Goal: Transaction & Acquisition: Purchase product/service

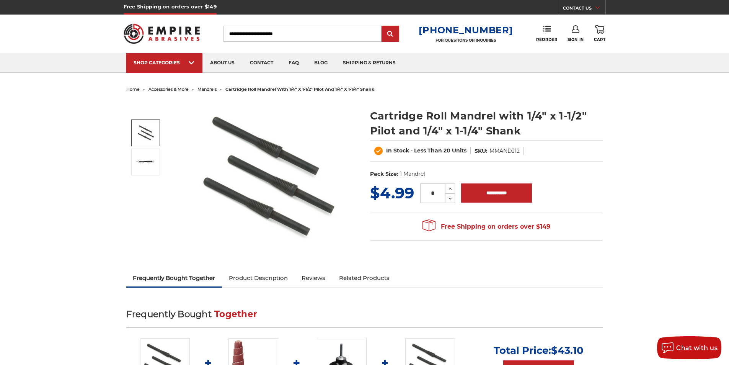
click at [138, 133] on img at bounding box center [145, 132] width 19 height 19
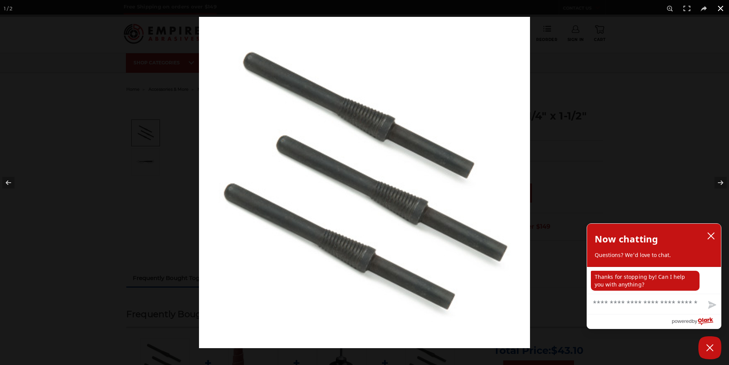
click at [718, 11] on button at bounding box center [720, 8] width 17 height 17
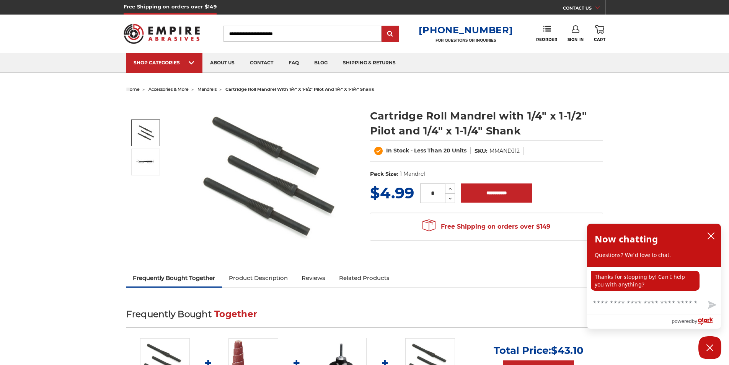
click at [264, 35] on input "Search" at bounding box center [303, 34] width 158 height 16
paste input "**********"
type input "**********"
click at [383, 26] on input "submit" at bounding box center [390, 33] width 15 height 15
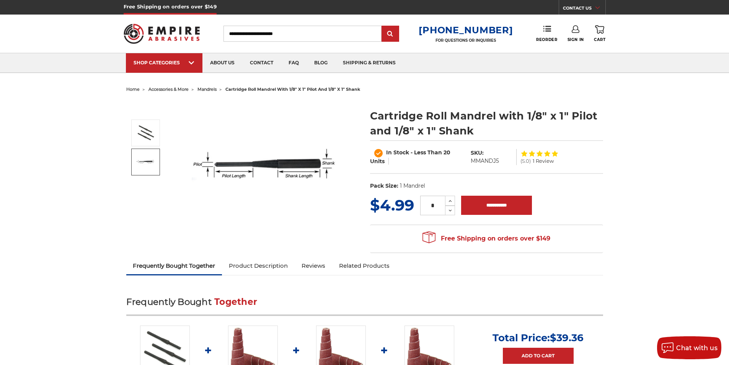
click at [152, 164] on img at bounding box center [145, 162] width 19 height 6
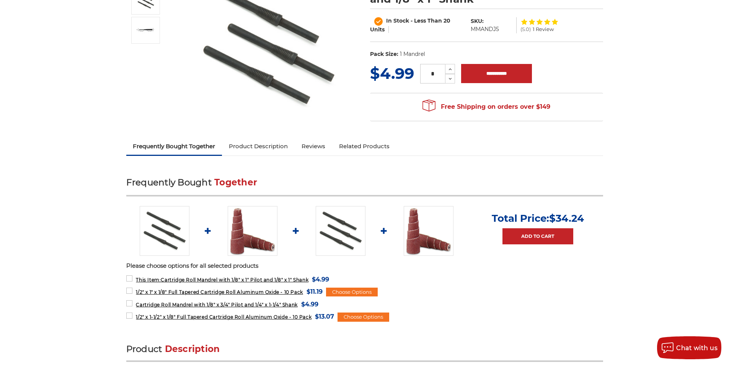
scroll to position [153, 0]
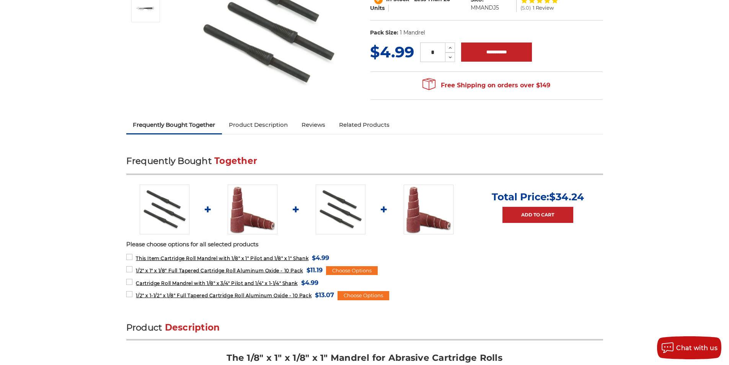
click at [265, 126] on link "Product Description" at bounding box center [258, 124] width 73 height 17
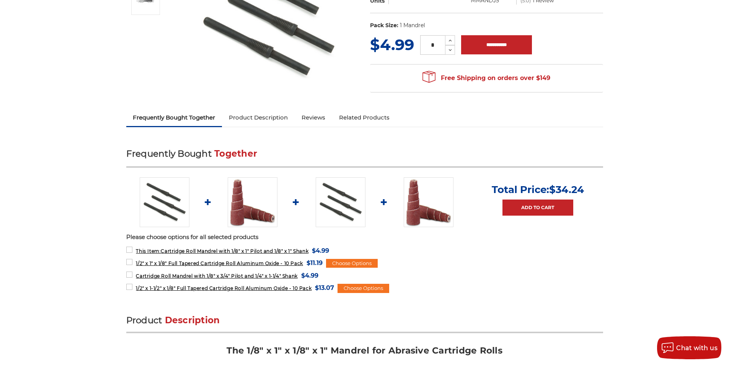
scroll to position [0, 0]
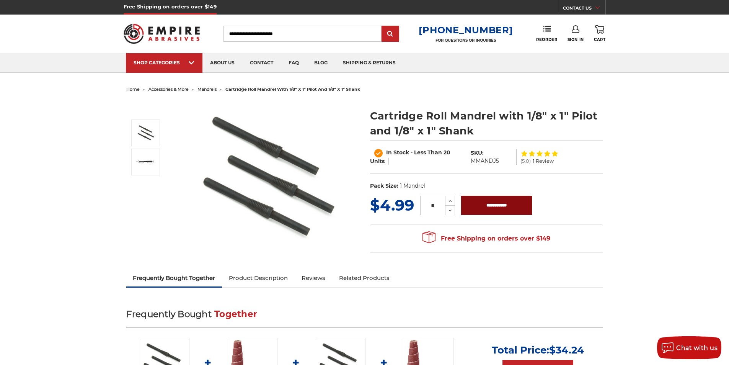
click at [496, 209] on input "**********" at bounding box center [496, 205] width 71 height 19
type input "**********"
click at [602, 32] on icon at bounding box center [599, 29] width 9 height 8
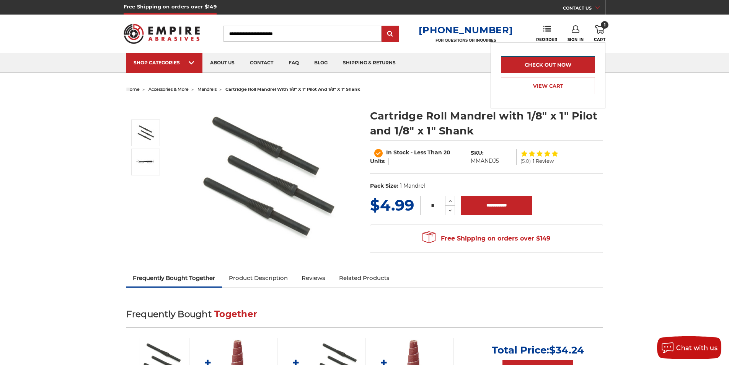
click at [558, 63] on link "Check out now" at bounding box center [548, 64] width 94 height 17
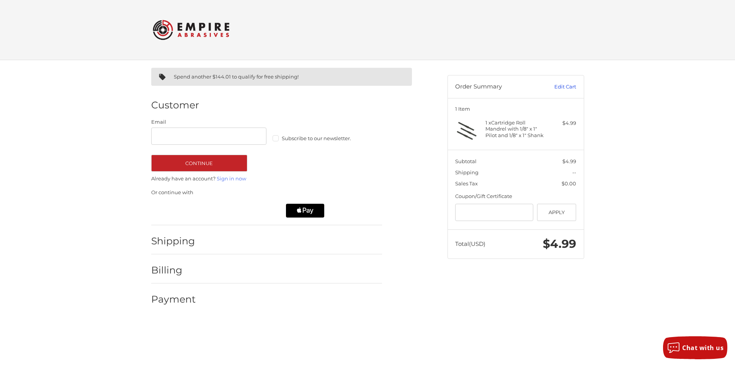
click at [560, 88] on link "Edit Cart" at bounding box center [556, 87] width 39 height 8
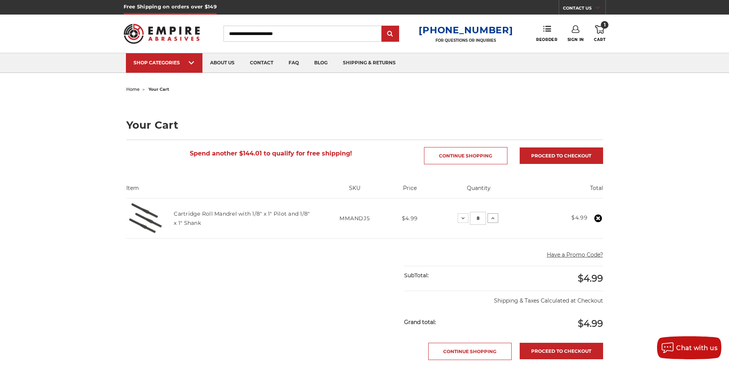
click at [496, 215] on icon at bounding box center [493, 218] width 6 height 6
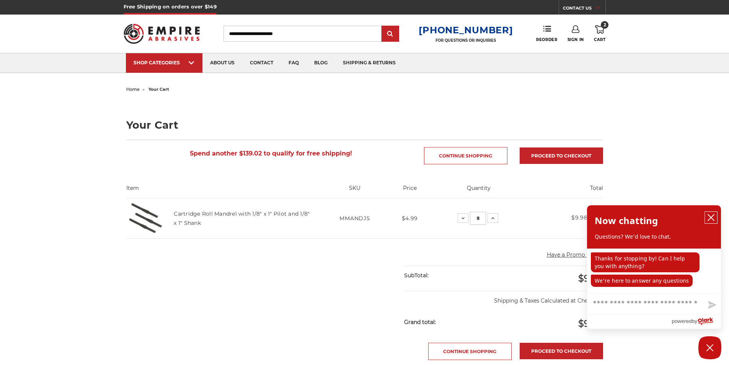
click at [711, 216] on icon "close chatbox" at bounding box center [711, 218] width 8 height 8
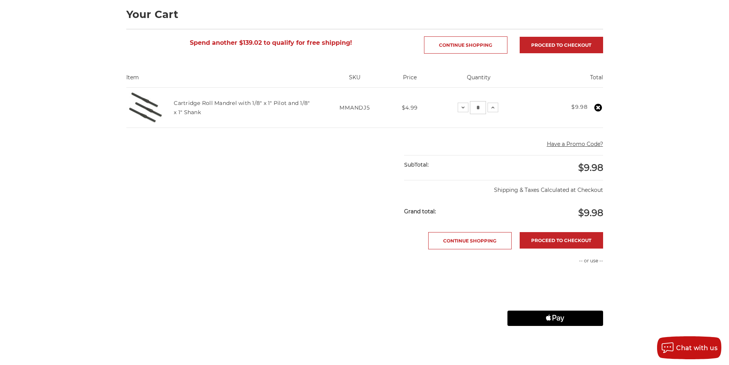
scroll to position [115, 0]
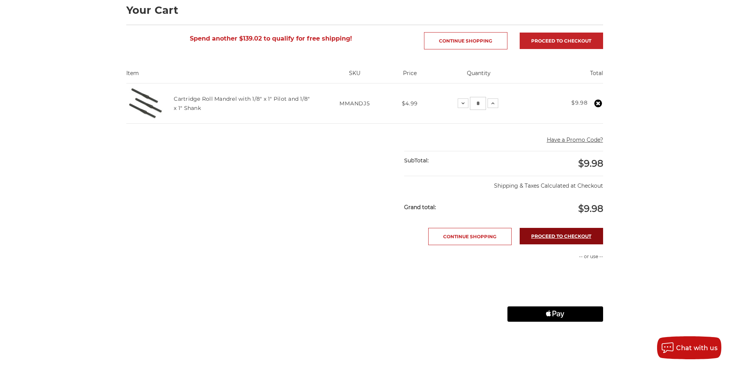
click at [558, 238] on link "Proceed to checkout" at bounding box center [561, 236] width 83 height 16
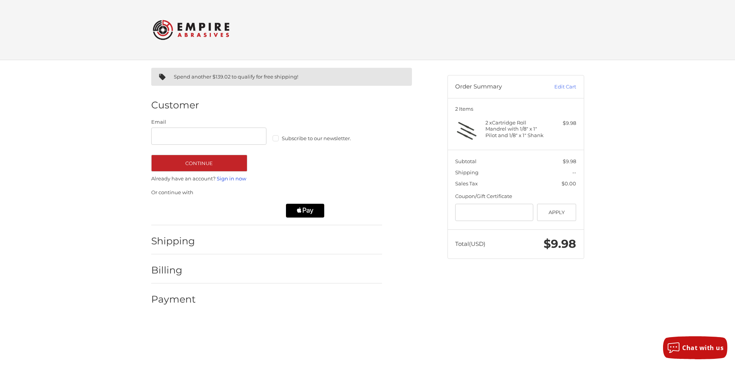
click at [232, 178] on link "Sign in now" at bounding box center [231, 178] width 29 height 6
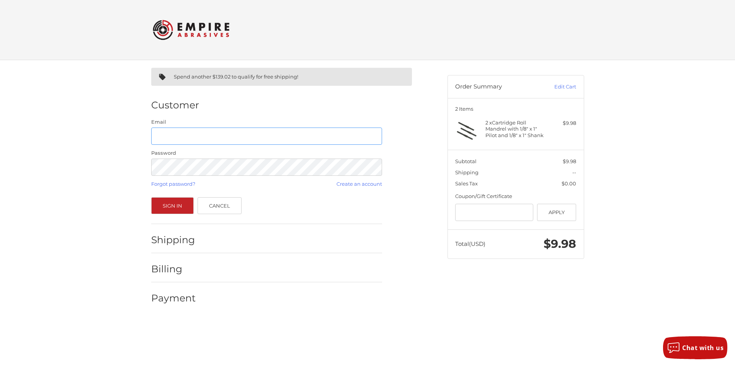
click at [241, 135] on input "Email" at bounding box center [266, 135] width 231 height 17
type input "**********"
click at [151, 197] on button "Sign In" at bounding box center [172, 205] width 43 height 17
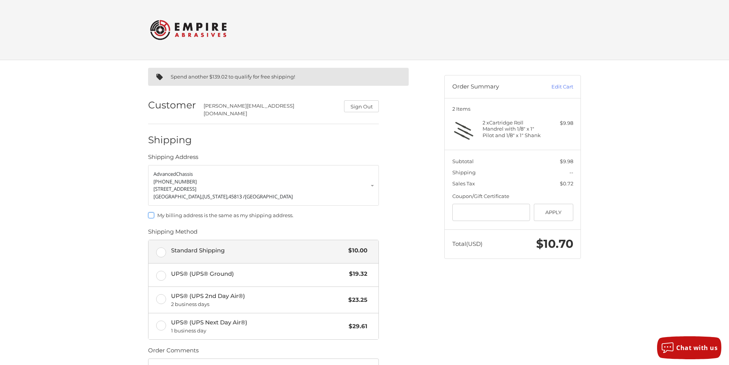
scroll to position [38, 0]
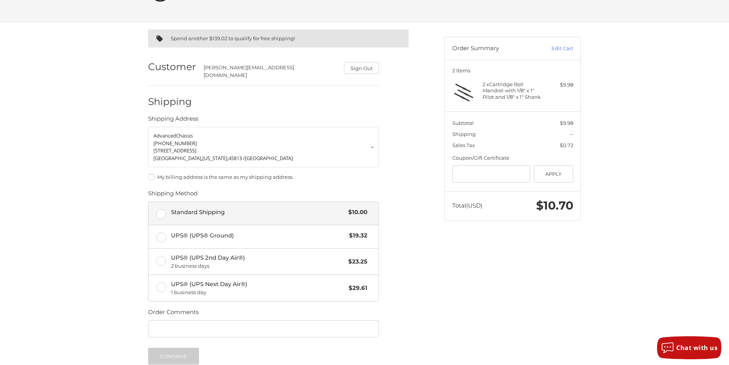
click at [162, 209] on label "Standard Shipping $10.00" at bounding box center [264, 213] width 230 height 23
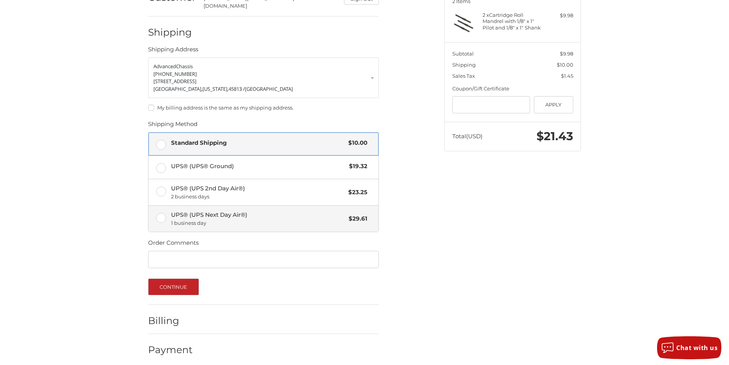
scroll to position [108, 0]
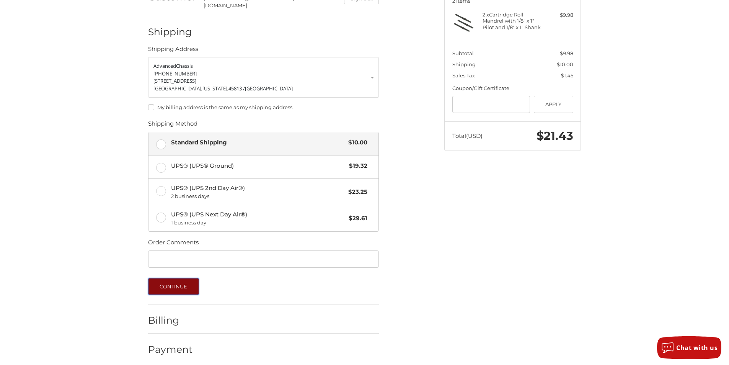
click at [180, 279] on button "Continue" at bounding box center [173, 286] width 51 height 17
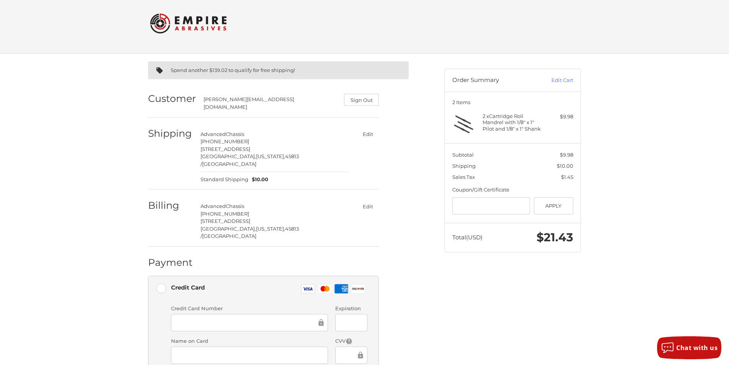
scroll to position [0, 0]
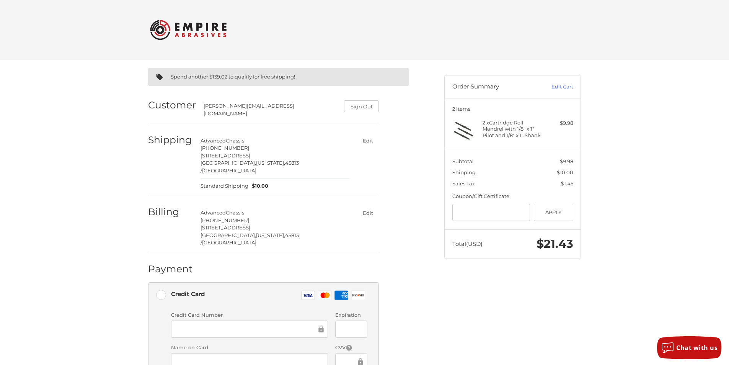
drag, startPoint x: 520, startPoint y: 314, endPoint x: 519, endPoint y: 310, distance: 4.4
click at [520, 314] on div "Spend another $139.02 to qualify for free shipping! Customer [PERSON_NAME][EMAI…" at bounding box center [364, 294] width 459 height 468
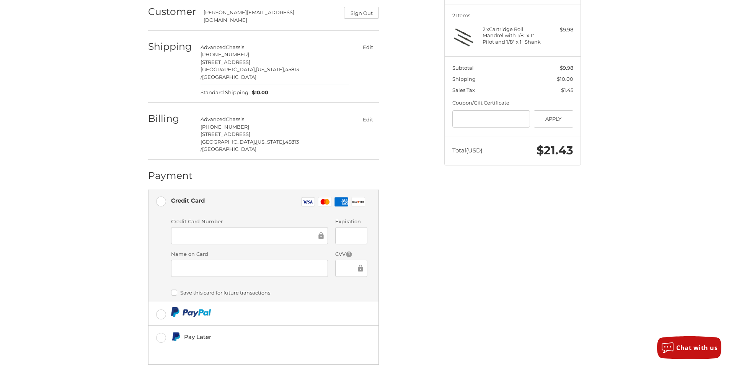
scroll to position [115, 0]
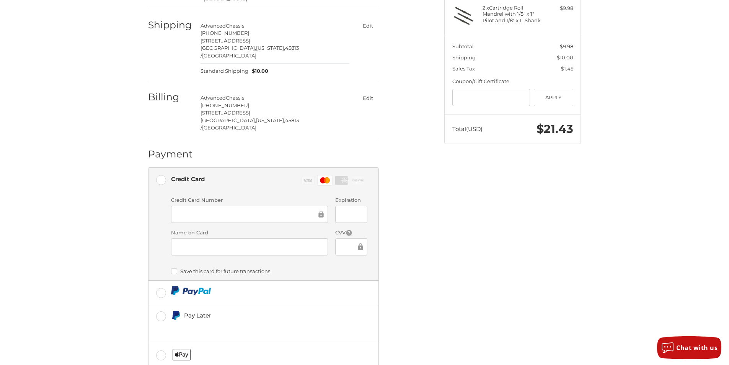
click at [340, 238] on div at bounding box center [351, 246] width 32 height 17
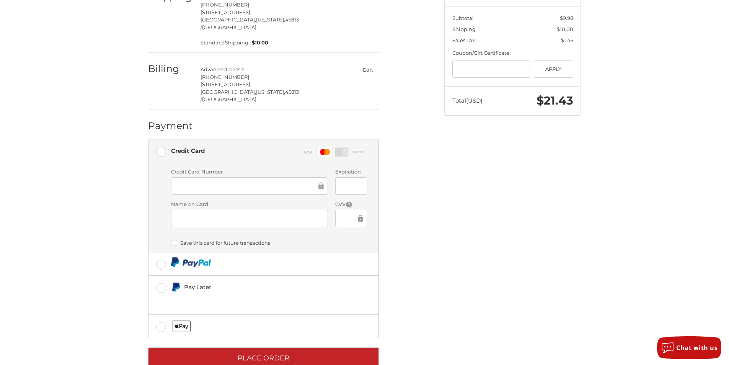
scroll to position [144, 0]
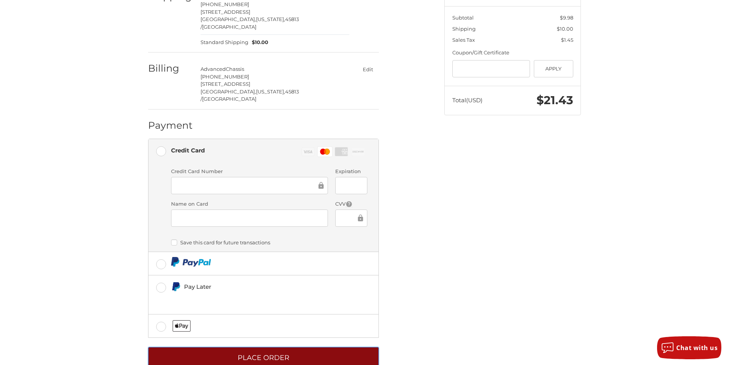
click at [249, 347] on button "Place Order" at bounding box center [263, 357] width 231 height 21
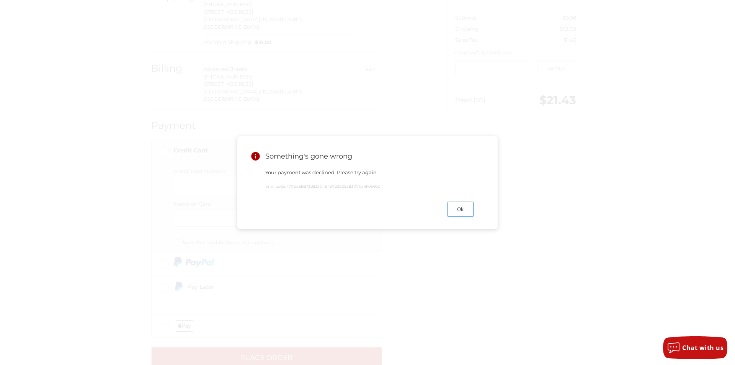
click at [464, 213] on button "Ok" at bounding box center [460, 209] width 26 height 15
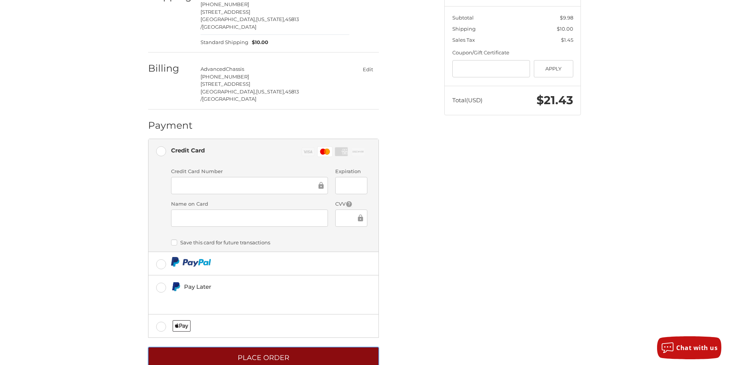
click at [273, 347] on button "Place Order" at bounding box center [263, 357] width 231 height 21
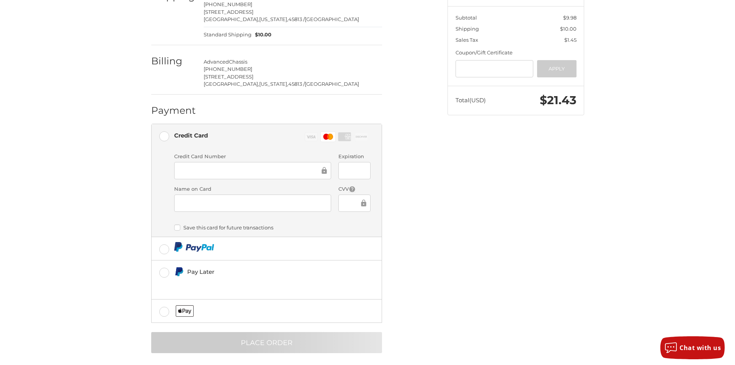
scroll to position [0, 0]
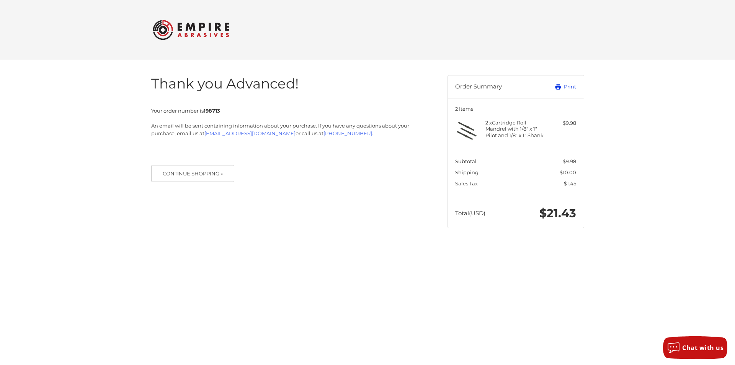
click at [573, 87] on link "Print" at bounding box center [557, 87] width 38 height 8
